Goal: Entertainment & Leisure: Browse casually

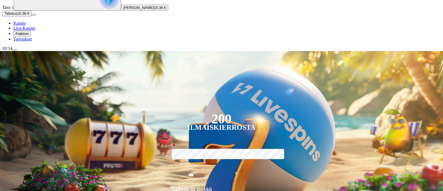
scroll to position [91, 0]
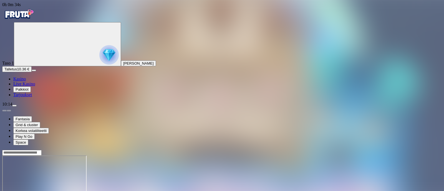
click at [386, 150] on div at bounding box center [222, 177] width 440 height 55
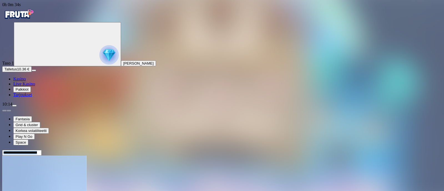
click at [386, 150] on div at bounding box center [222, 177] width 440 height 55
click at [402, 150] on div at bounding box center [222, 177] width 440 height 55
